Goal: Check status: Check status

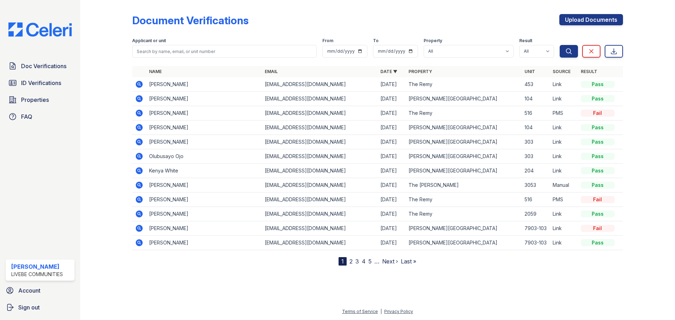
click at [136, 83] on icon at bounding box center [139, 84] width 7 height 7
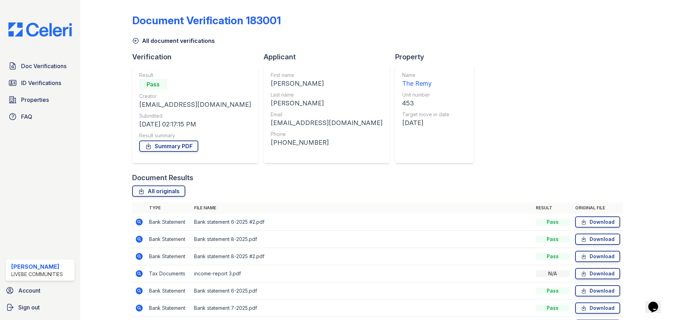
scroll to position [45, 0]
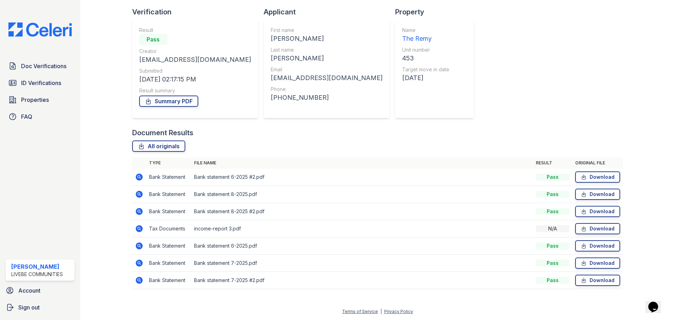
click at [139, 229] on icon at bounding box center [139, 229] width 8 height 8
